Goal: Register for event/course

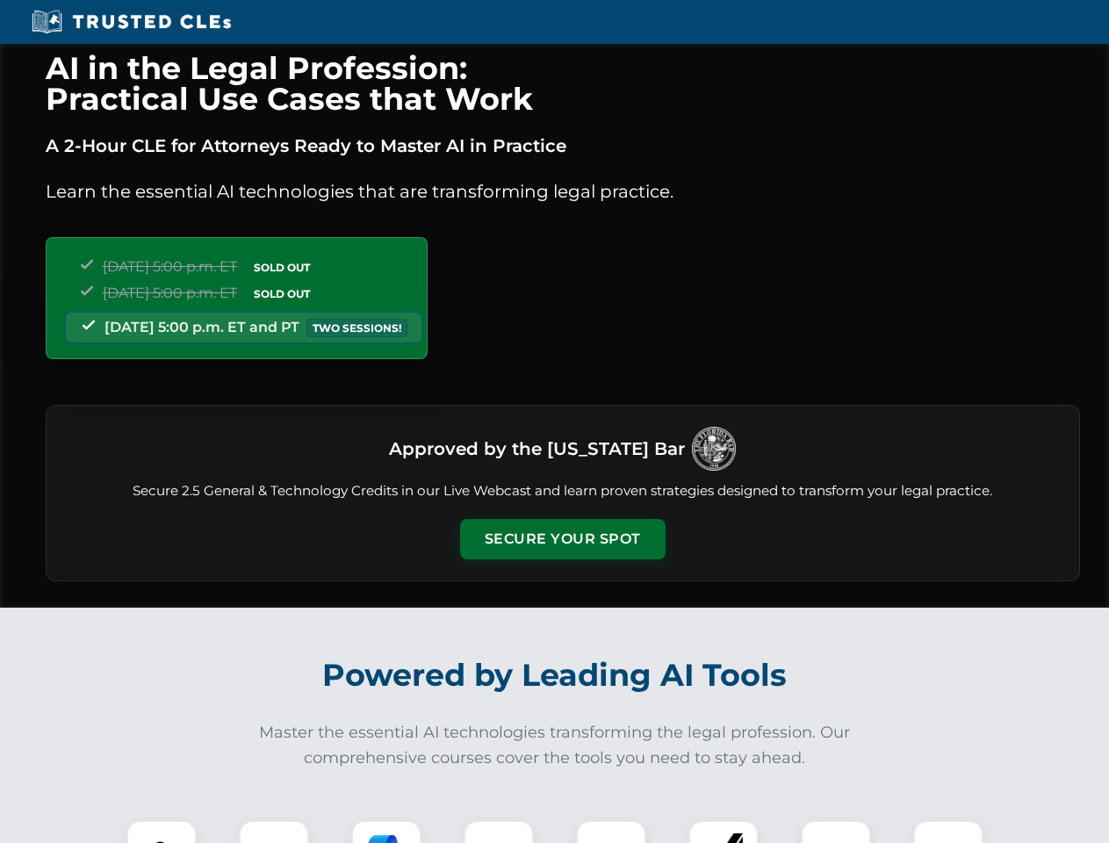
click at [562, 539] on button "Secure Your Spot" at bounding box center [562, 539] width 205 height 40
click at [162, 832] on img at bounding box center [161, 855] width 51 height 51
